Goal: Find specific page/section: Find specific page/section

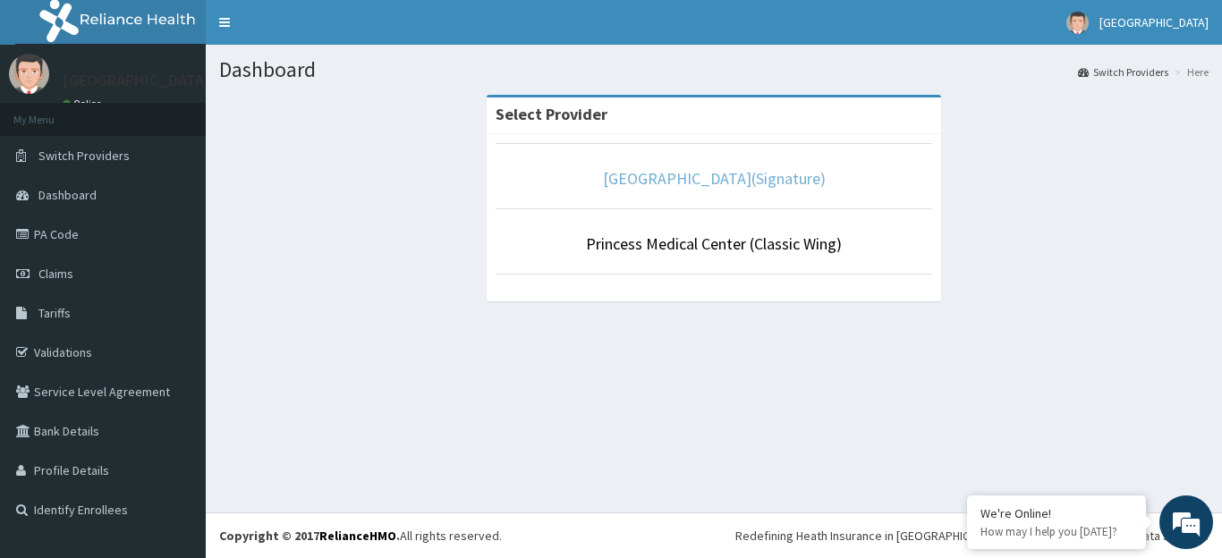
click at [673, 184] on link "Princess Medical Center(Signature)" at bounding box center [714, 178] width 223 height 21
click at [660, 181] on link "[GEOGRAPHIC_DATA](Signature)" at bounding box center [714, 178] width 223 height 21
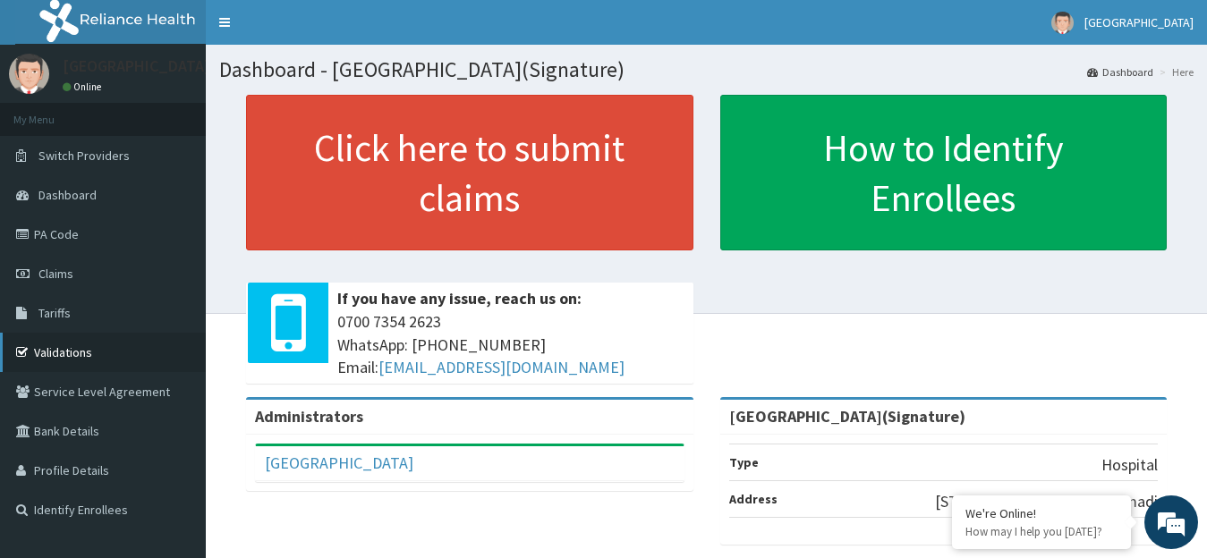
click at [93, 356] on link "Validations" at bounding box center [103, 352] width 206 height 39
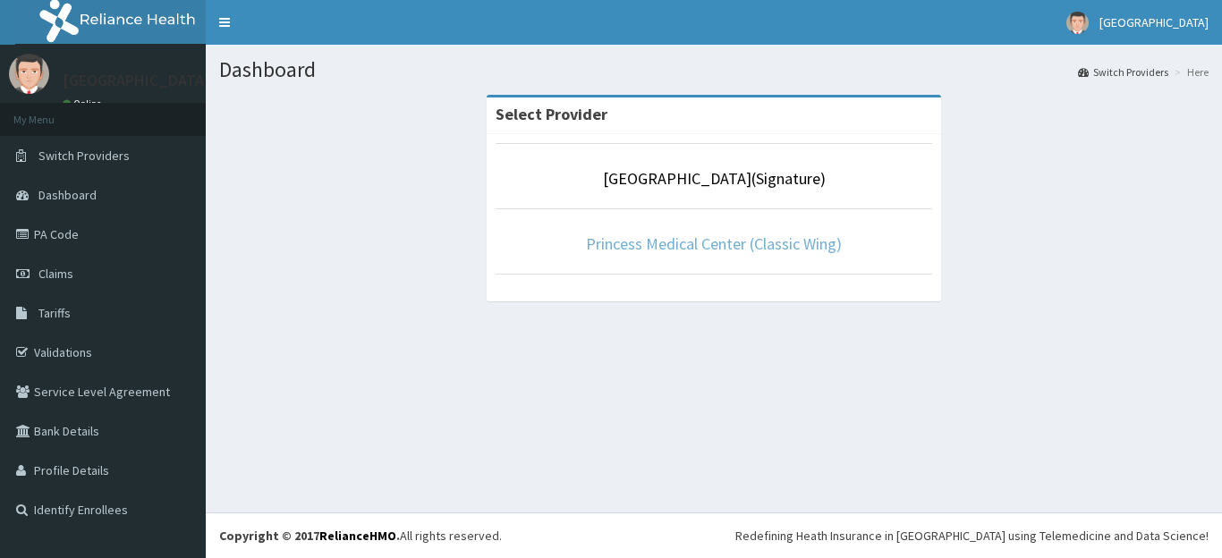
click at [698, 245] on link "Princess Medical Center (Classic Wing)" at bounding box center [714, 244] width 256 height 21
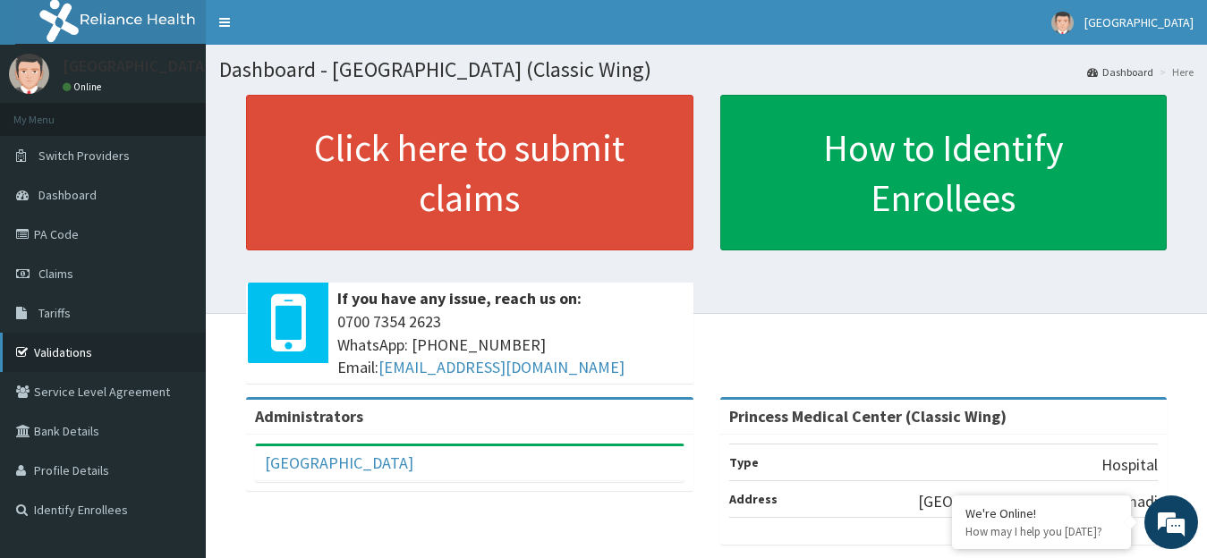
click at [64, 357] on link "Validations" at bounding box center [103, 352] width 206 height 39
